Goal: Information Seeking & Learning: Learn about a topic

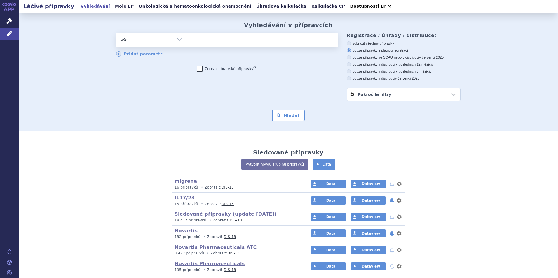
scroll to position [32, 0]
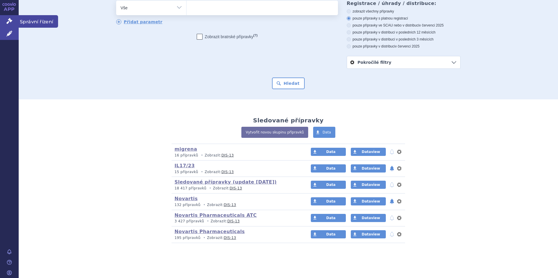
click at [10, 25] on link "Správní řízení" at bounding box center [9, 21] width 19 height 12
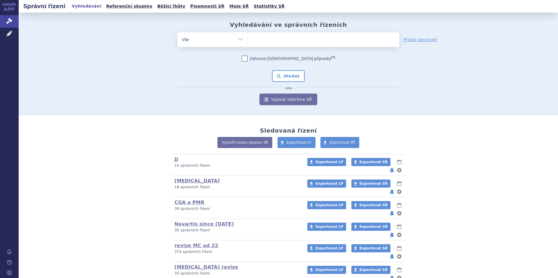
click at [268, 39] on ul at bounding box center [324, 38] width 152 height 12
click at [248, 39] on select at bounding box center [248, 39] width 0 height 15
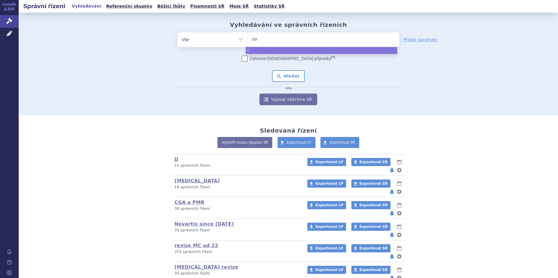
type input "cose"
type input "cosent"
type input "cosentyx"
select select "cosentyx"
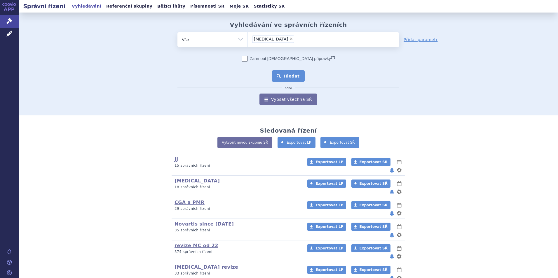
click at [282, 75] on button "Hledat" at bounding box center [288, 76] width 33 height 12
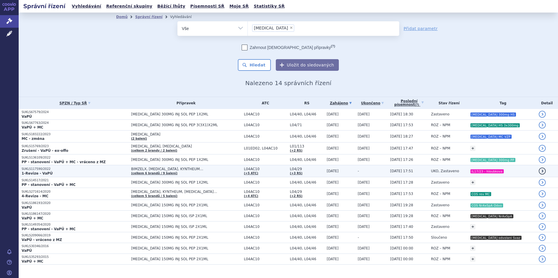
click at [114, 170] on p "SUKLS117590/2022" at bounding box center [75, 169] width 107 height 4
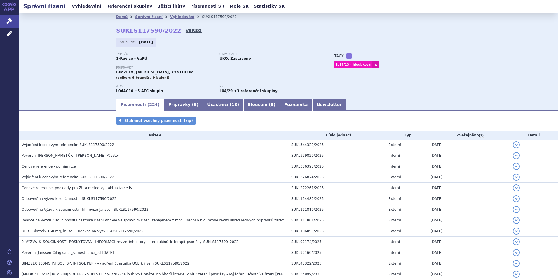
click at [186, 31] on link "VERSO" at bounding box center [194, 31] width 16 height 6
click at [138, 32] on strong "SUKLS117590/2022" at bounding box center [148, 30] width 65 height 7
copy h2 "SUKLS117590/2022"
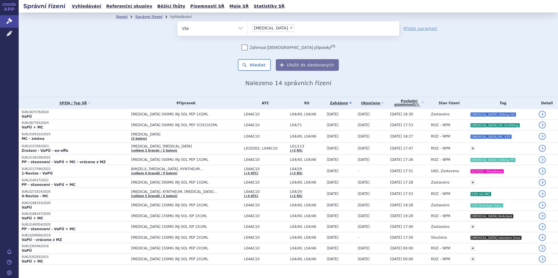
click at [290, 27] on span "×" at bounding box center [292, 28] width 4 height 4
click at [248, 27] on select "cosentyx" at bounding box center [248, 28] width 0 height 15
select select
type input "¨ke"
type input "¨kesi"
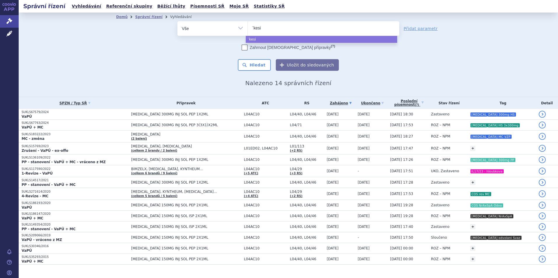
type input "¨kes"
type input "¨k"
type input "¨"
type input "ke"
type input "kesi"
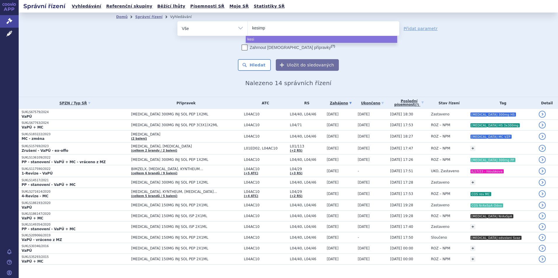
type input "kesimpt"
type input "kesimpta"
select select "kesimpta"
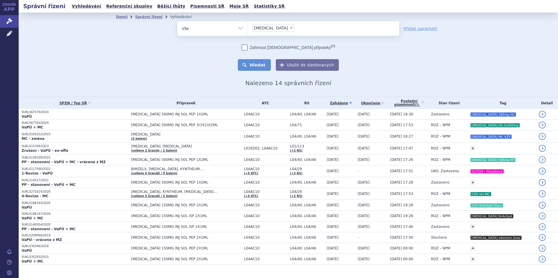
click at [259, 65] on button "Hledat" at bounding box center [254, 65] width 33 height 12
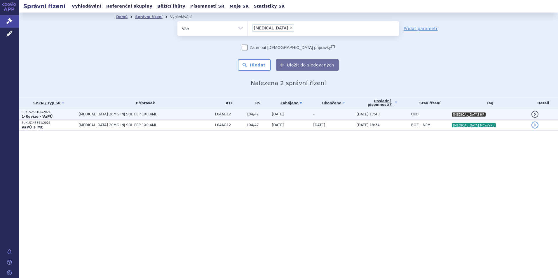
click at [155, 114] on span "KESIMPTA 20MG INJ SOL PEP 1X0,4ML" at bounding box center [145, 114] width 133 height 4
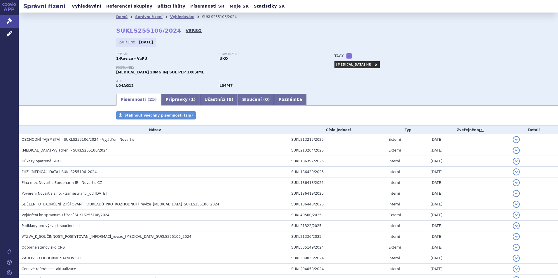
click at [186, 31] on link "VERSO" at bounding box center [194, 31] width 16 height 6
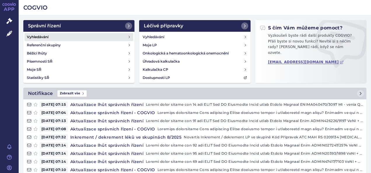
click at [71, 34] on link "Vyhledávání" at bounding box center [79, 37] width 109 height 8
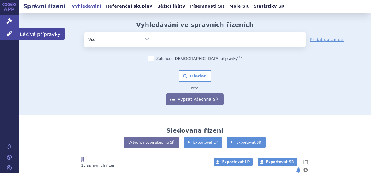
click at [10, 34] on icon at bounding box center [9, 34] width 6 height 6
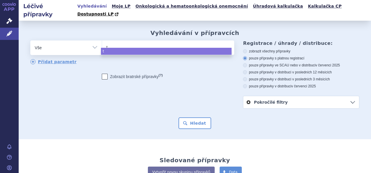
type input "ta"
type input "tal"
type input "talt"
type input "[MEDICAL_DATA]"
select select "[MEDICAL_DATA]"
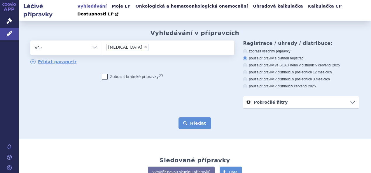
click at [200, 118] on button "Hledat" at bounding box center [195, 124] width 33 height 12
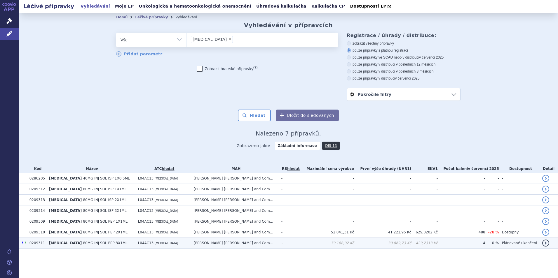
click at [368, 173] on td "39 862,73 Kč" at bounding box center [382, 243] width 57 height 11
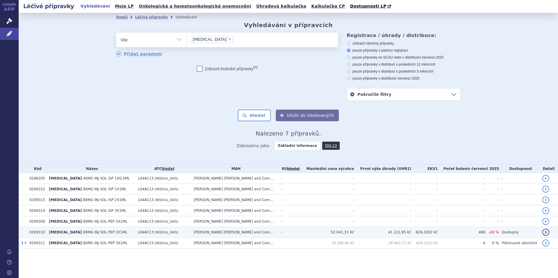
click at [231, 233] on td "Eli Lilly and Com..." at bounding box center [235, 232] width 88 height 11
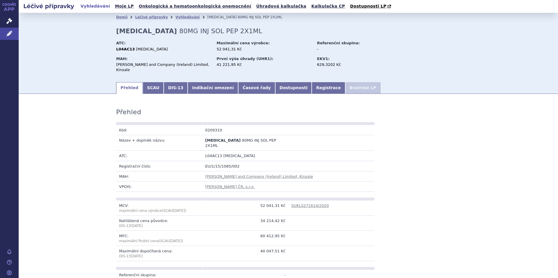
click at [203, 82] on link "Indikační omezení" at bounding box center [213, 88] width 51 height 12
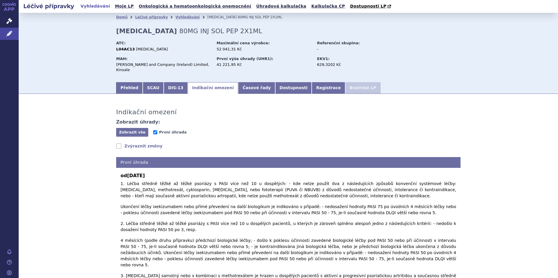
click at [133, 143] on link "Zvýraznit změny" at bounding box center [139, 146] width 46 height 6
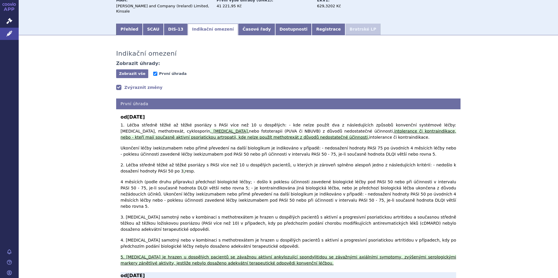
scroll to position [58, 0]
